Goal: Check status

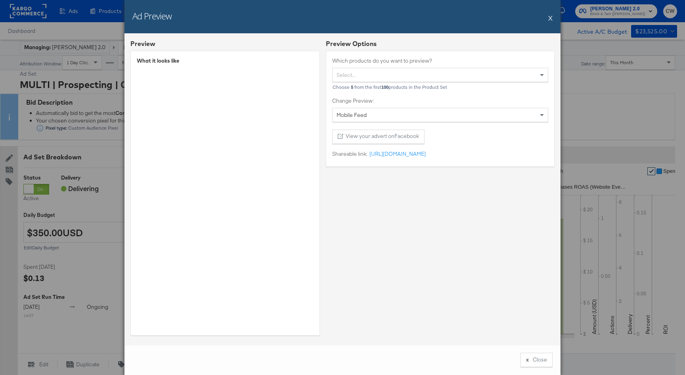
scroll to position [311, 0]
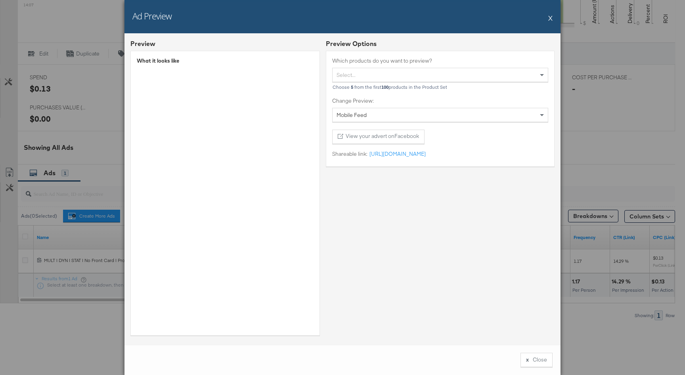
click at [549, 19] on button "X" at bounding box center [550, 18] width 4 height 16
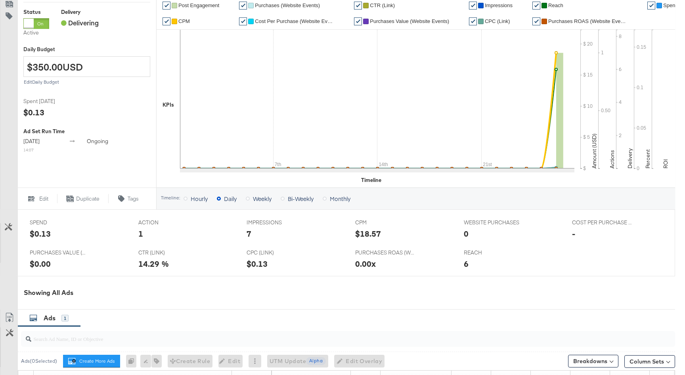
scroll to position [183, 0]
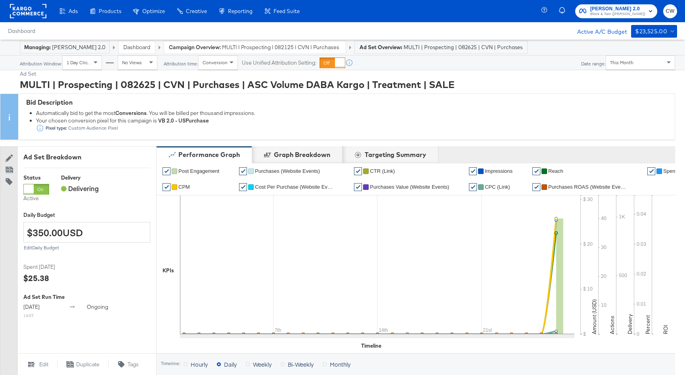
click at [242, 51] on span "MULTI | Prospecting | 082125 | CVN | Purchases | ASC Volume DABA Kargo" at bounding box center [281, 48] width 119 height 8
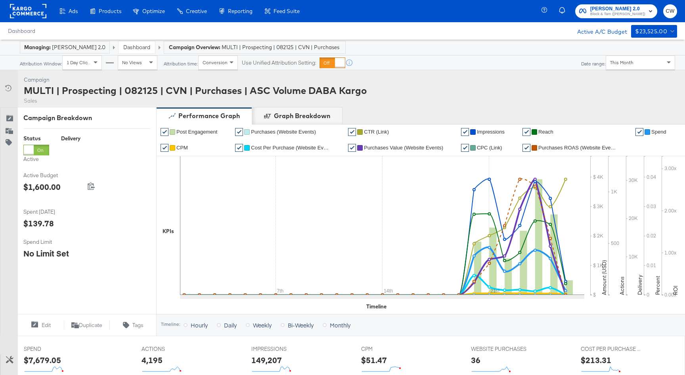
click at [632, 62] on div "This Month" at bounding box center [640, 62] width 69 height 13
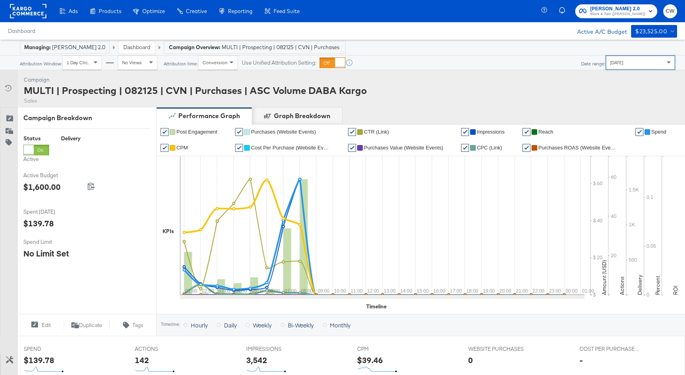
click at [626, 68] on div "Today" at bounding box center [640, 62] width 69 height 13
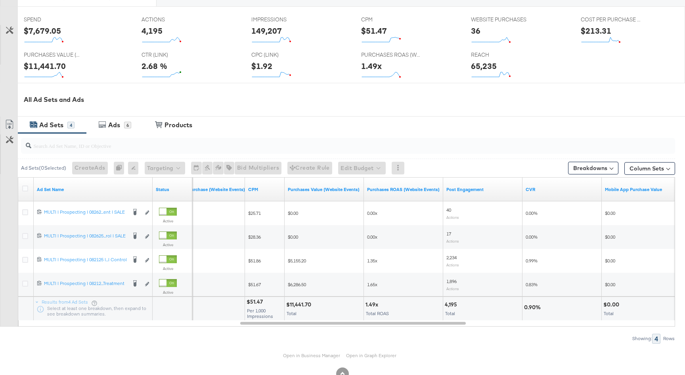
scroll to position [330, 0]
